Goal: Task Accomplishment & Management: Manage account settings

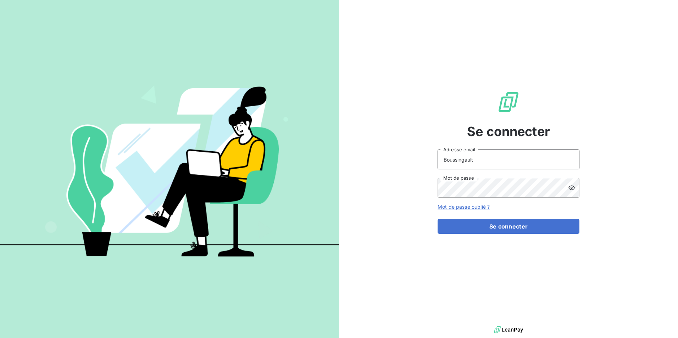
drag, startPoint x: 516, startPoint y: 168, endPoint x: 507, endPoint y: 162, distance: 10.5
click at [516, 168] on input "Boussingault" at bounding box center [508, 160] width 142 height 20
click at [568, 189] on icon at bounding box center [571, 187] width 7 height 7
click at [496, 164] on input "Boussingault" at bounding box center [508, 160] width 142 height 20
drag, startPoint x: 486, startPoint y: 161, endPoint x: 417, endPoint y: 159, distance: 69.1
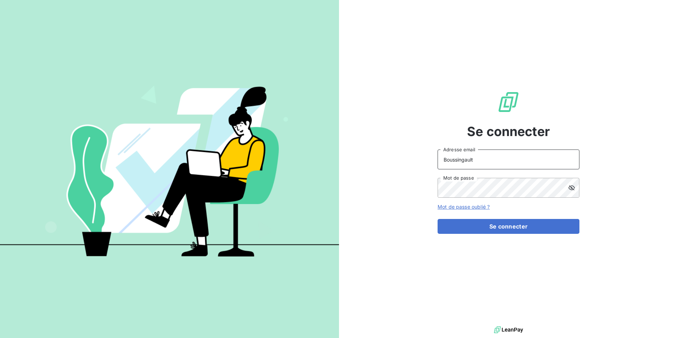
click at [417, 160] on div "Se connecter Boussingault Adresse email Mot de passe Mot de passe oublié ? Se c…" at bounding box center [508, 162] width 339 height 325
type input "[PERSON_NAME][EMAIL_ADDRESS][DOMAIN_NAME]"
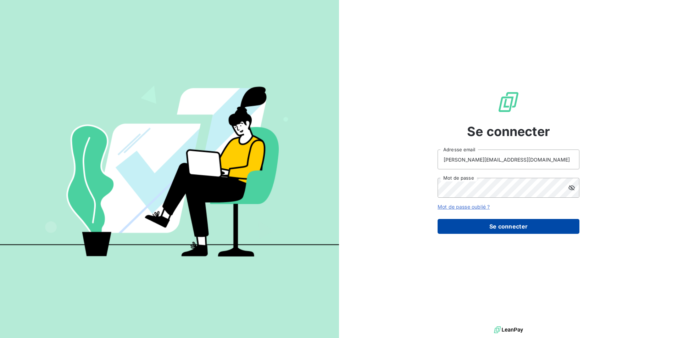
click at [502, 224] on button "Se connecter" at bounding box center [508, 226] width 142 height 15
click at [517, 228] on button "Se connecter" at bounding box center [508, 226] width 142 height 15
click at [557, 89] on div "Se connecter [PERSON_NAME][EMAIL_ADDRESS][DOMAIN_NAME] Adresse email Mot de pas…" at bounding box center [508, 162] width 142 height 325
